Goal: Find specific page/section: Find specific page/section

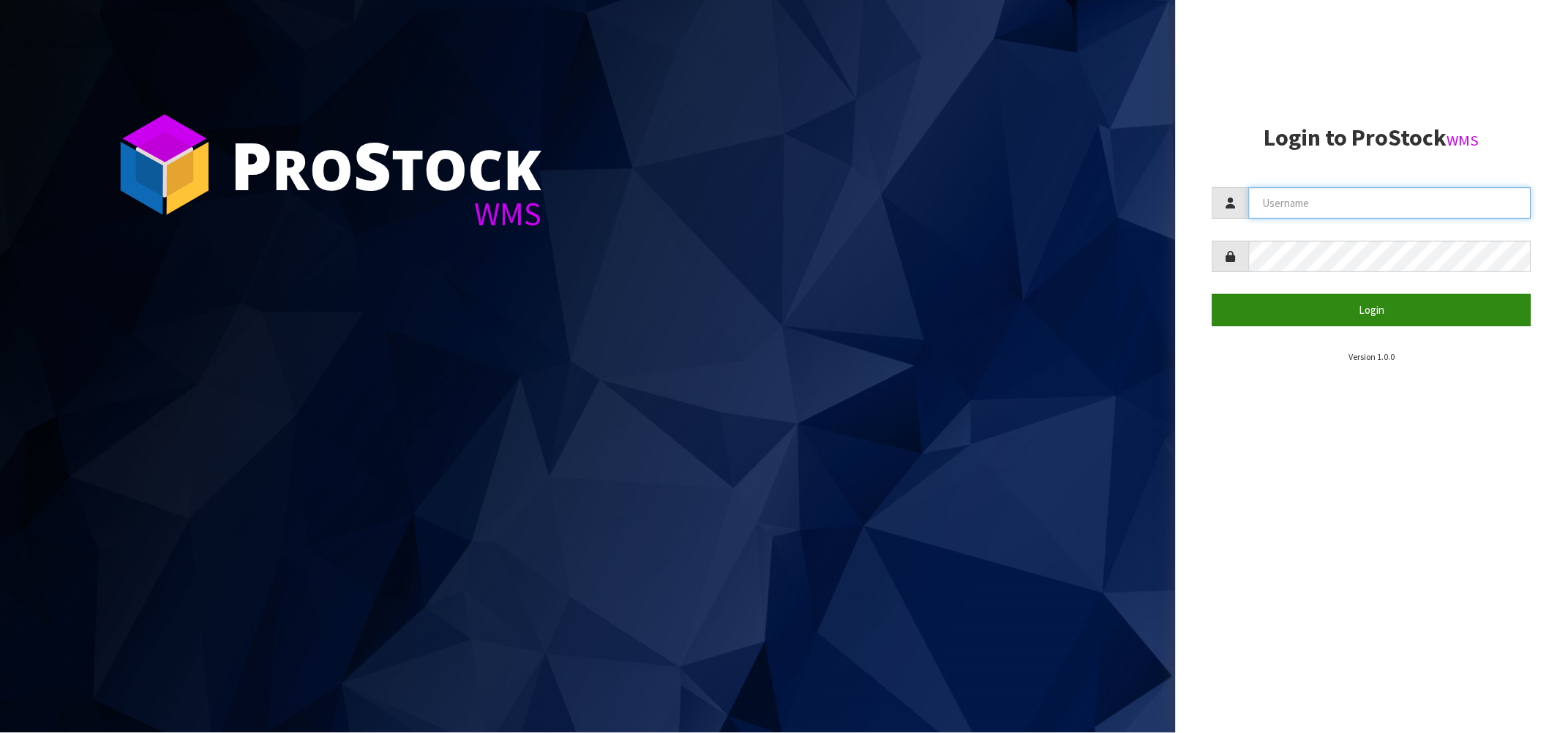
type input "[PERSON_NAME][EMAIL_ADDRESS][DOMAIN_NAME]"
click at [1328, 308] on button "Login" at bounding box center [1372, 310] width 319 height 31
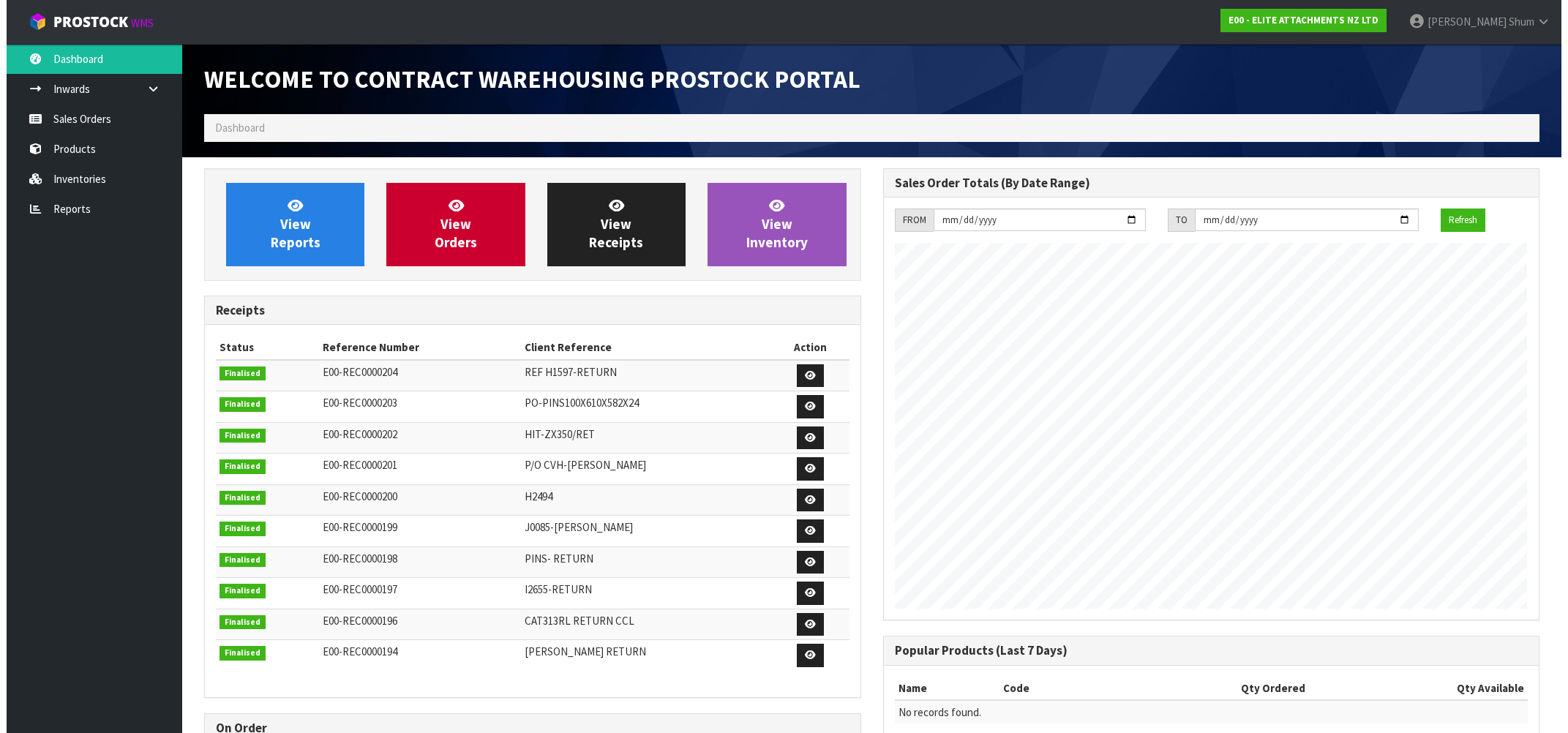
scroll to position [597, 678]
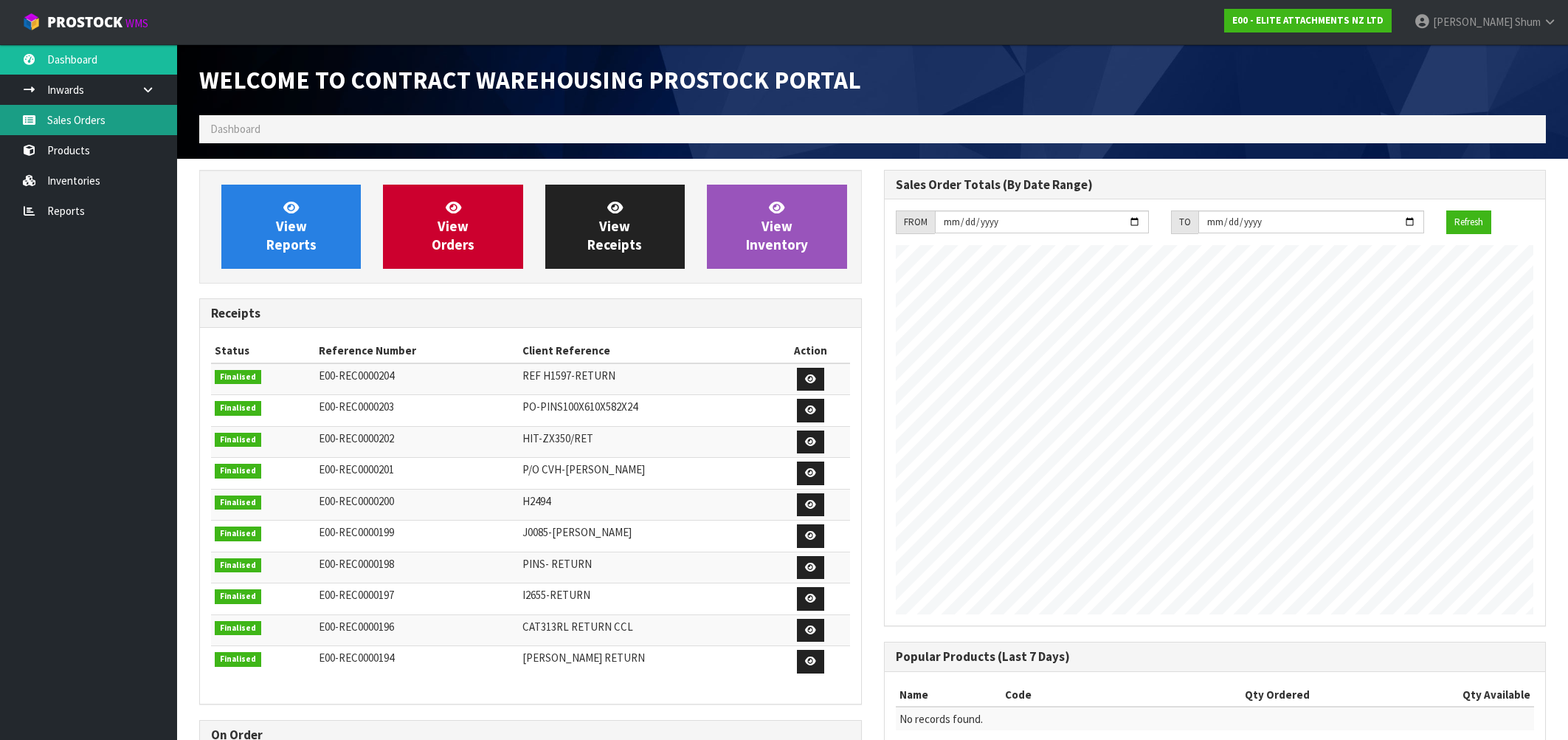
click at [107, 115] on link "Sales Orders" at bounding box center [88, 120] width 177 height 30
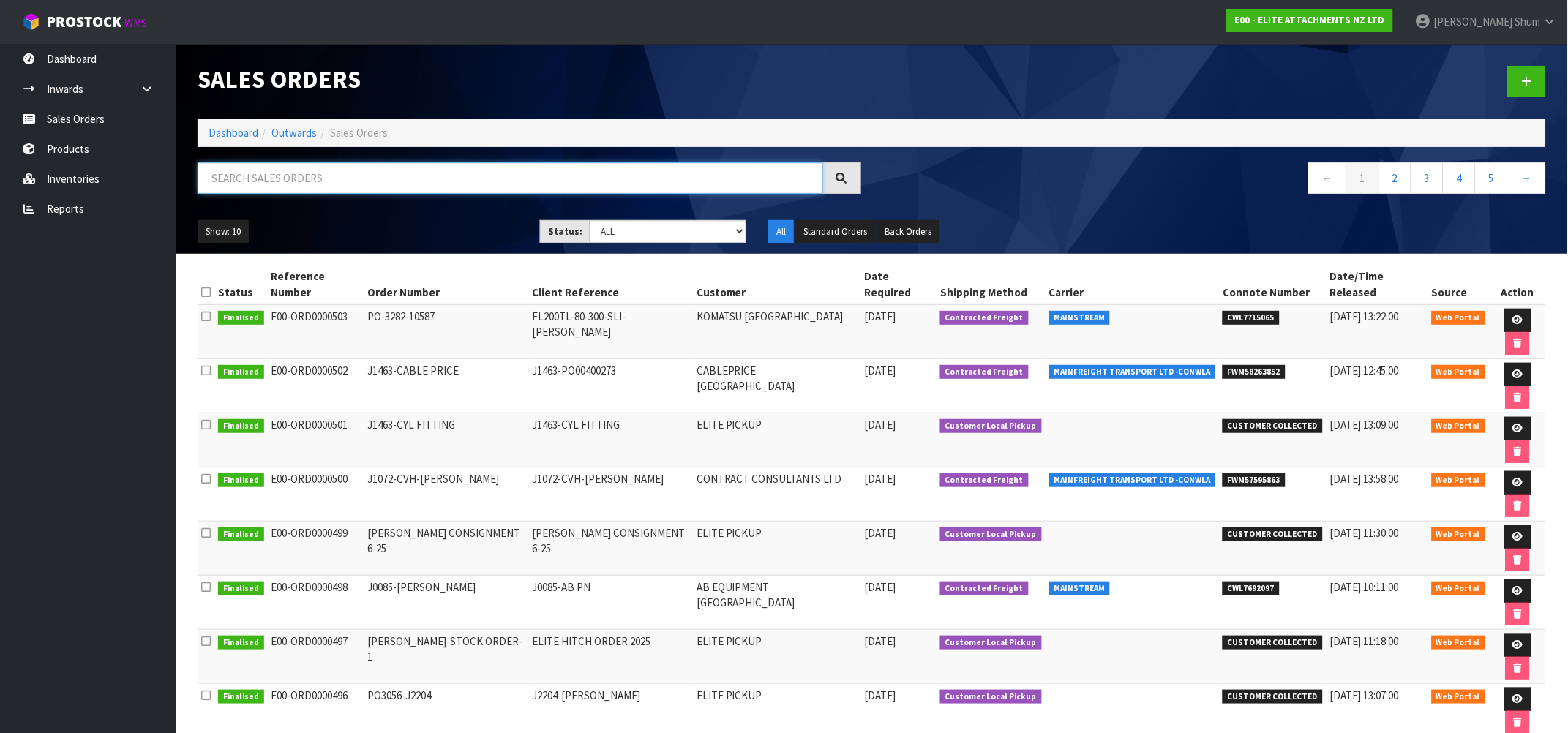
click at [293, 181] on input "text" at bounding box center [510, 178] width 625 height 31
click at [73, 148] on link "Products" at bounding box center [88, 149] width 175 height 30
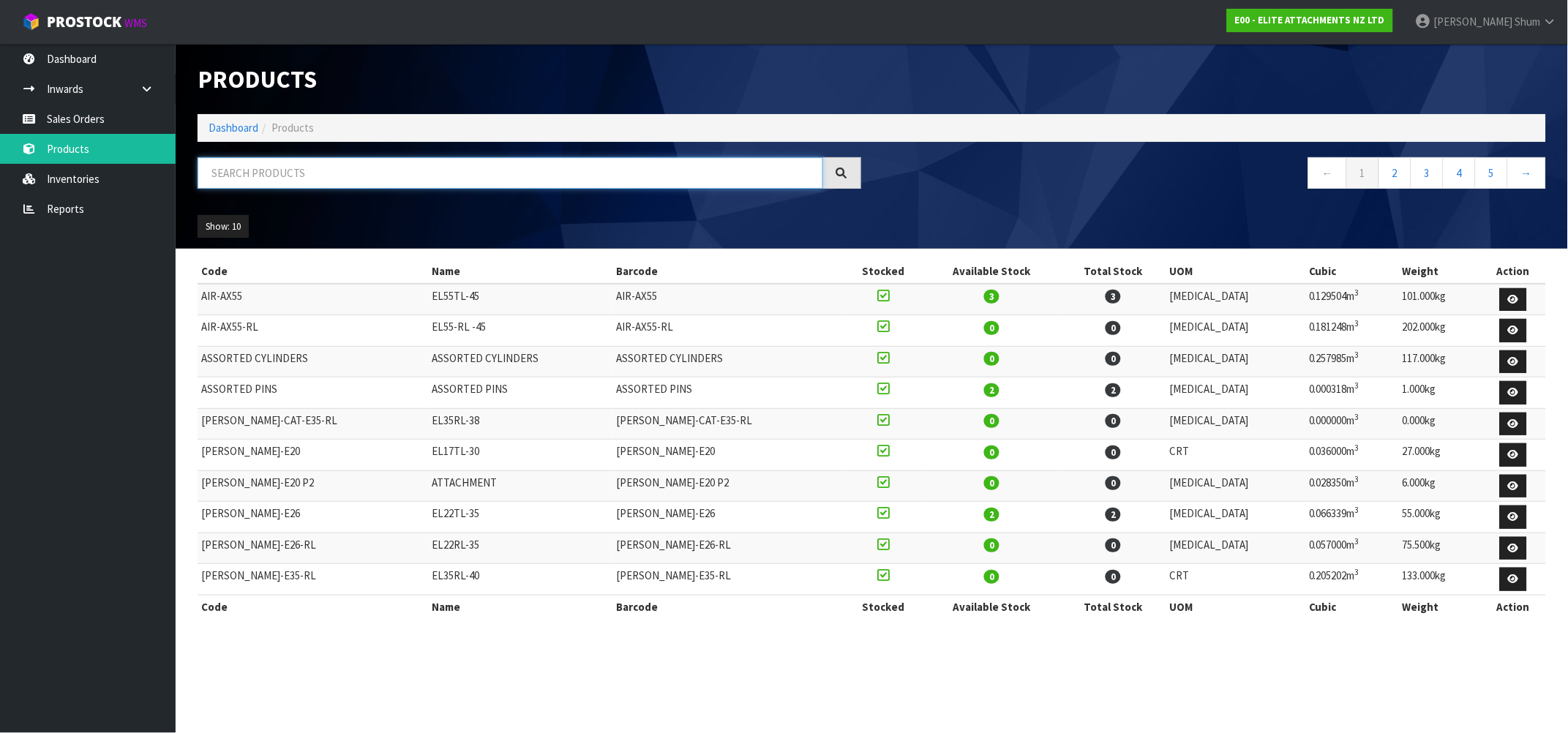
click at [319, 180] on input "text" at bounding box center [510, 173] width 625 height 31
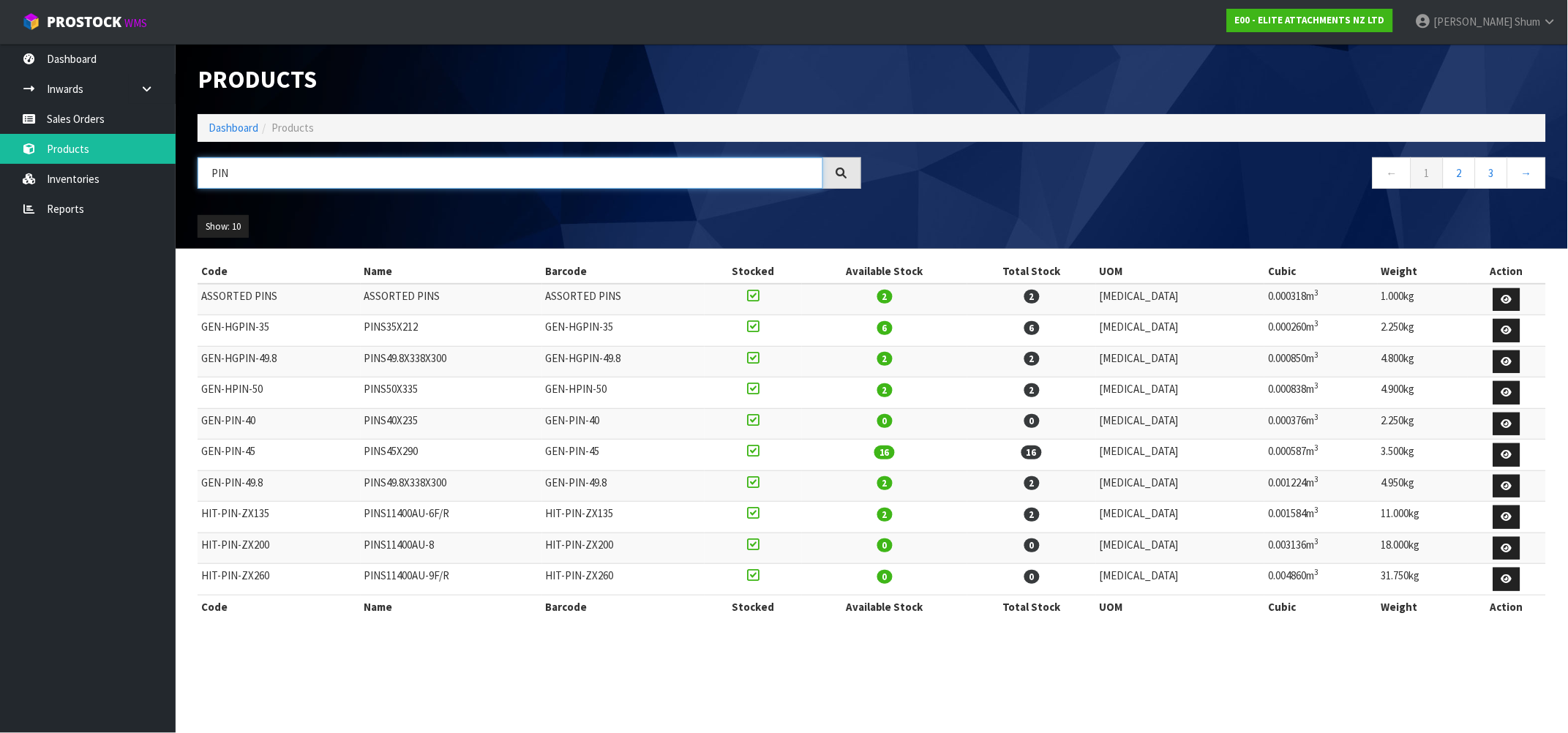
type input "PIN"
click at [849, 166] on div at bounding box center [842, 173] width 38 height 31
click at [1457, 163] on link "2" at bounding box center [1459, 173] width 33 height 31
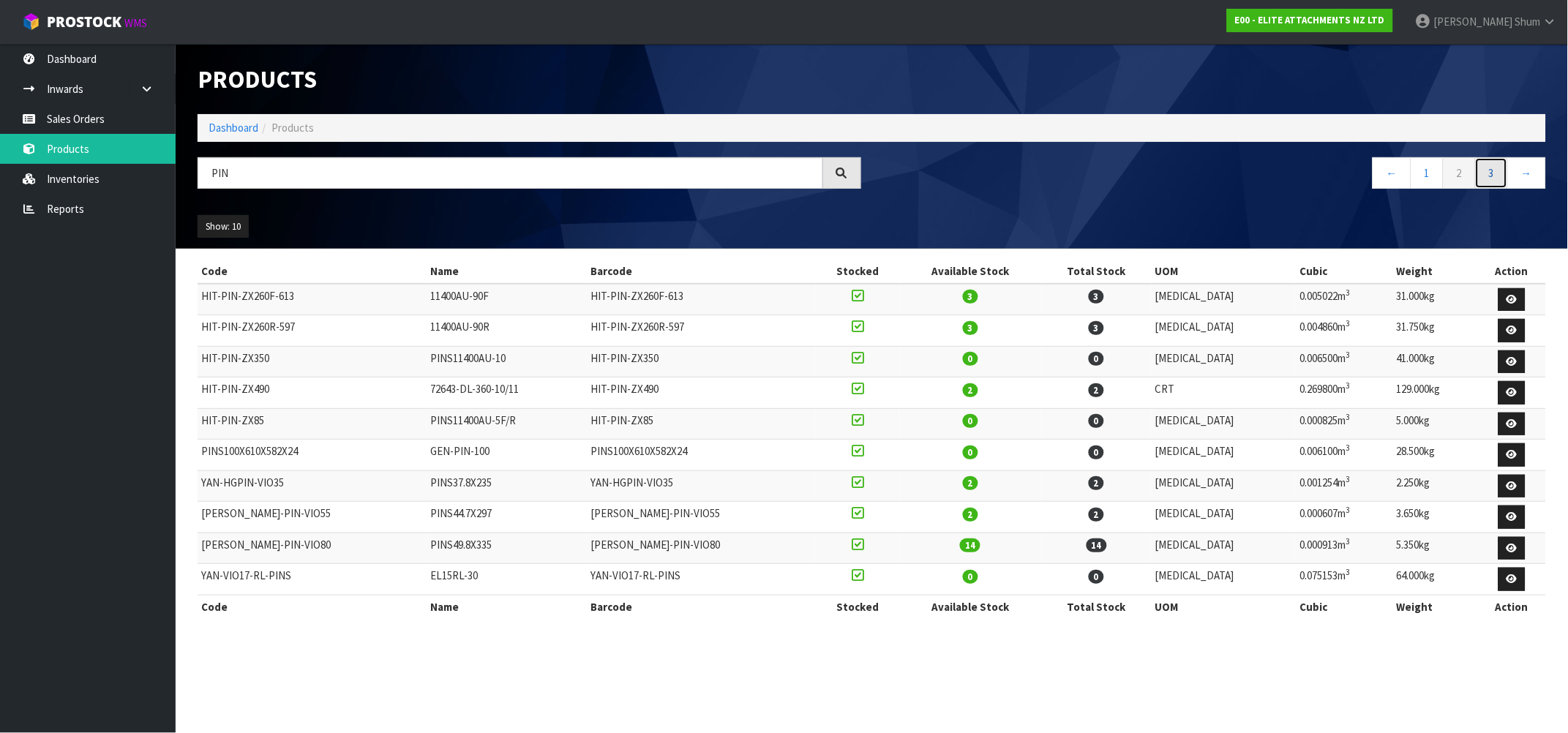
click at [1495, 182] on link "3" at bounding box center [1492, 173] width 33 height 31
